Goal: Transaction & Acquisition: Purchase product/service

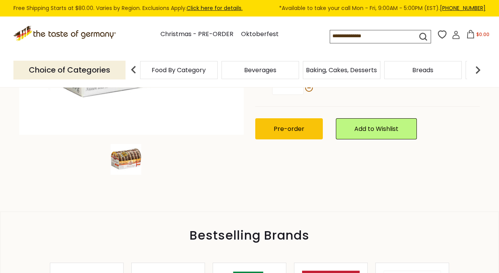
scroll to position [219, 0]
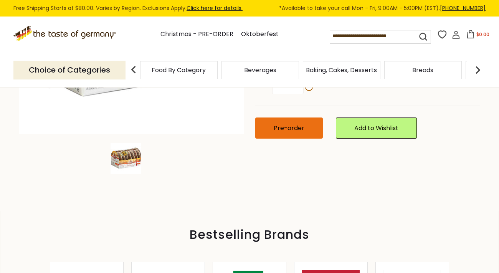
click at [294, 126] on span "Pre-order" at bounding box center [289, 128] width 31 height 9
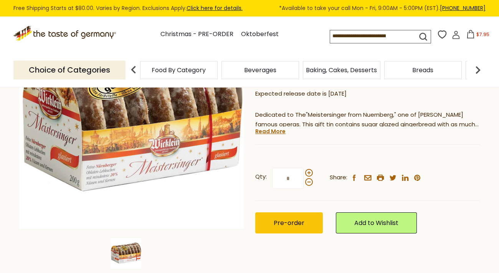
scroll to position [127, 0]
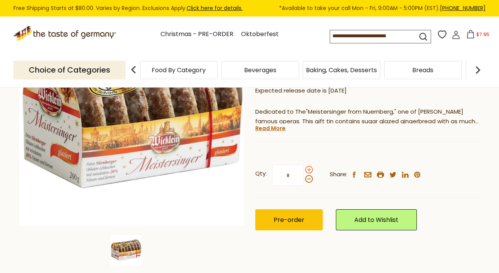
click at [309, 169] on span at bounding box center [309, 170] width 8 height 8
click at [304, 169] on input "*" at bounding box center [288, 175] width 32 height 21
click at [307, 180] on span at bounding box center [309, 179] width 8 height 8
click at [304, 180] on input "*" at bounding box center [288, 175] width 32 height 21
click at [310, 170] on span at bounding box center [309, 170] width 8 height 8
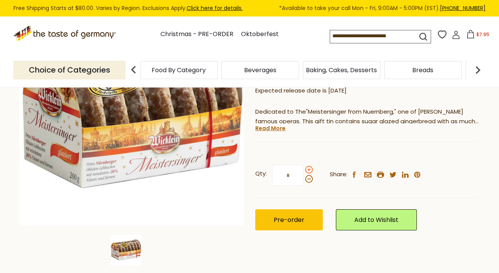
click at [304, 170] on input "*" at bounding box center [288, 175] width 32 height 21
click at [309, 179] on span at bounding box center [309, 179] width 8 height 8
click at [304, 179] on input "*" at bounding box center [288, 175] width 32 height 21
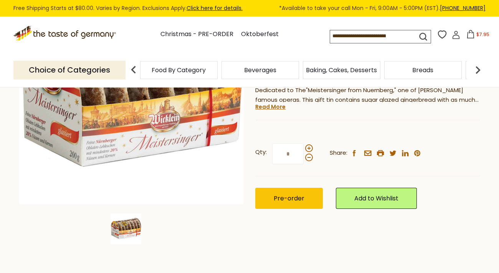
scroll to position [145, 0]
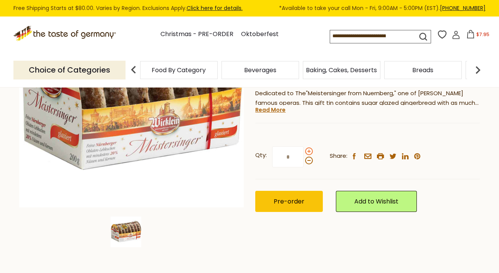
click at [308, 153] on span at bounding box center [309, 152] width 8 height 8
click at [304, 153] on input "*" at bounding box center [288, 156] width 32 height 21
type input "*"
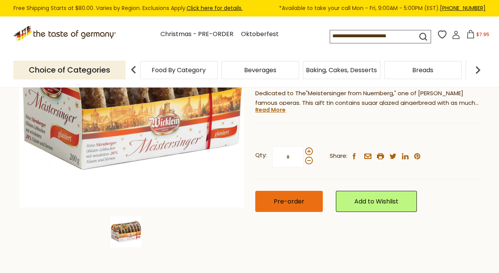
click at [300, 199] on span "Pre-order" at bounding box center [289, 201] width 31 height 9
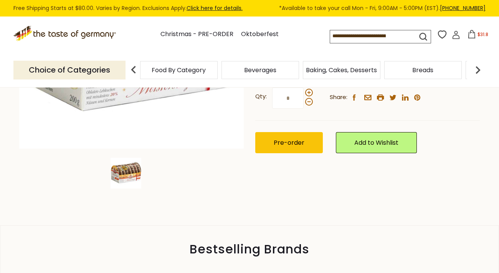
scroll to position [0, 0]
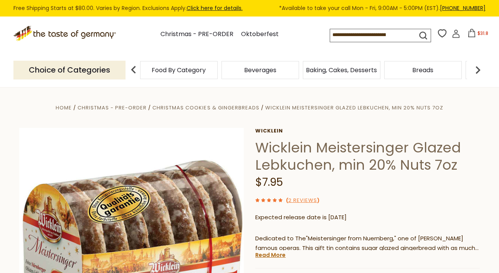
click at [473, 33] on icon at bounding box center [472, 33] width 7 height 8
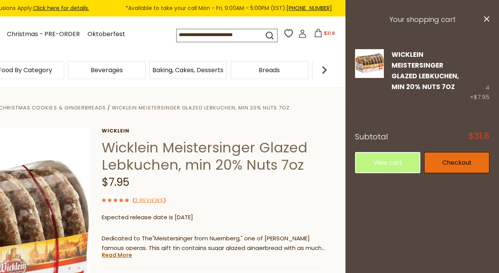
click at [438, 163] on link "Checkout" at bounding box center [457, 162] width 65 height 21
